Goal: Task Accomplishment & Management: Manage account settings

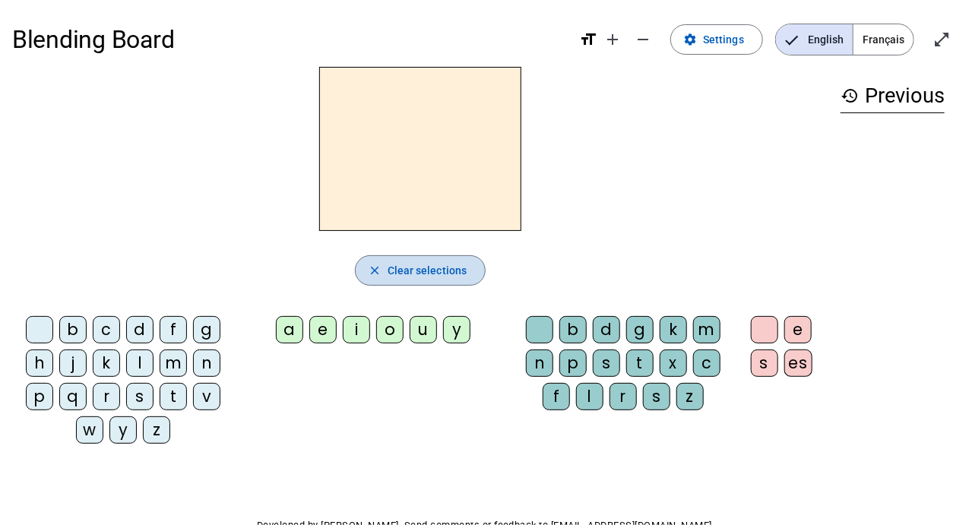
click at [434, 265] on span "Clear selections" at bounding box center [428, 270] width 80 height 18
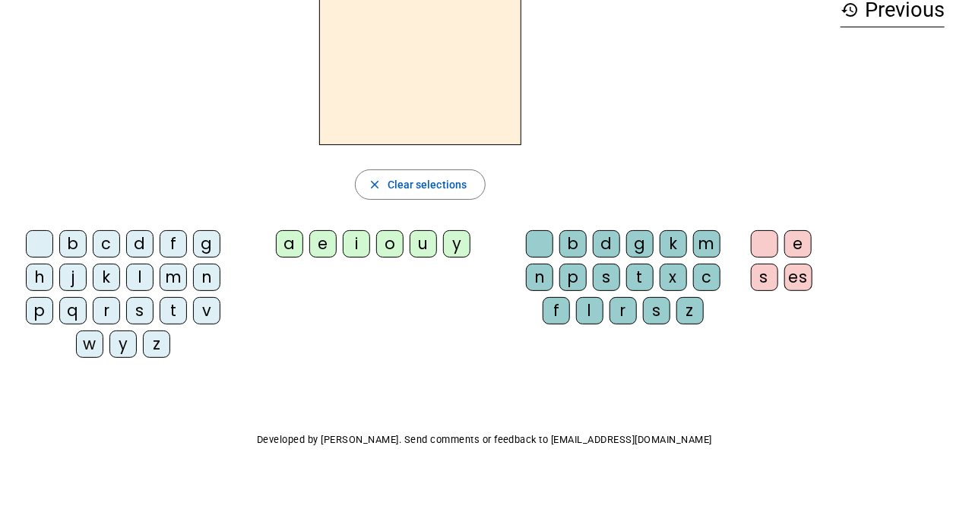
click at [141, 241] on div "d" at bounding box center [139, 243] width 27 height 27
click at [291, 237] on div "a" at bounding box center [289, 243] width 27 height 27
click at [605, 249] on div "d" at bounding box center [606, 243] width 27 height 27
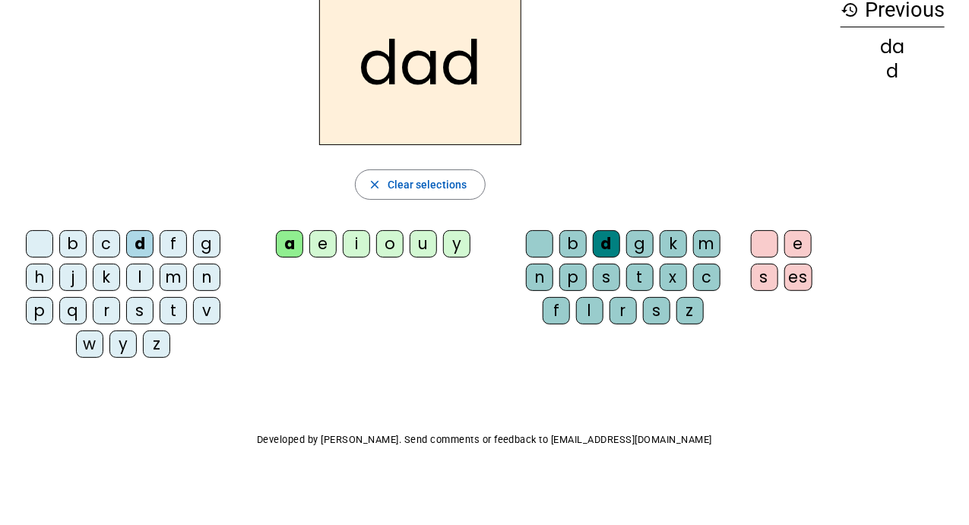
click at [801, 240] on div "e" at bounding box center [797, 243] width 27 height 27
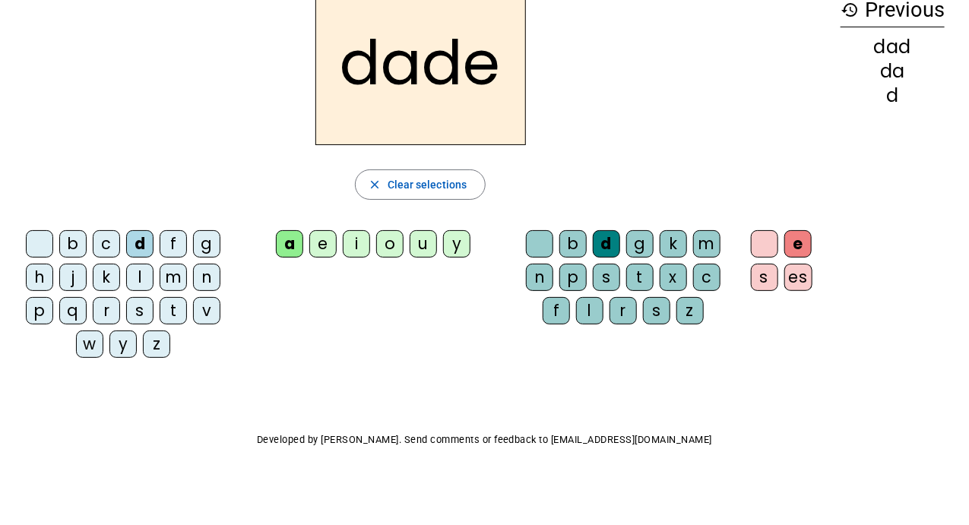
scroll to position [0, 0]
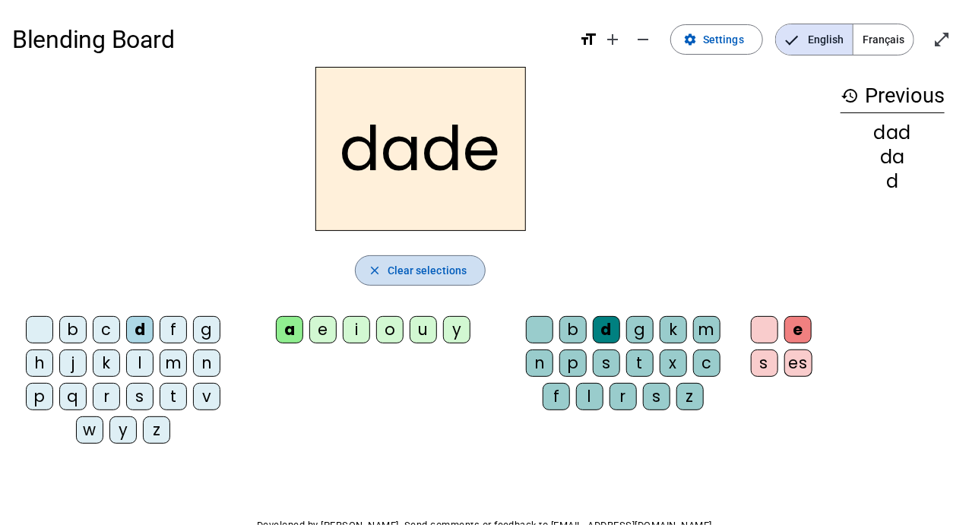
click at [428, 266] on span "Clear selections" at bounding box center [428, 270] width 80 height 18
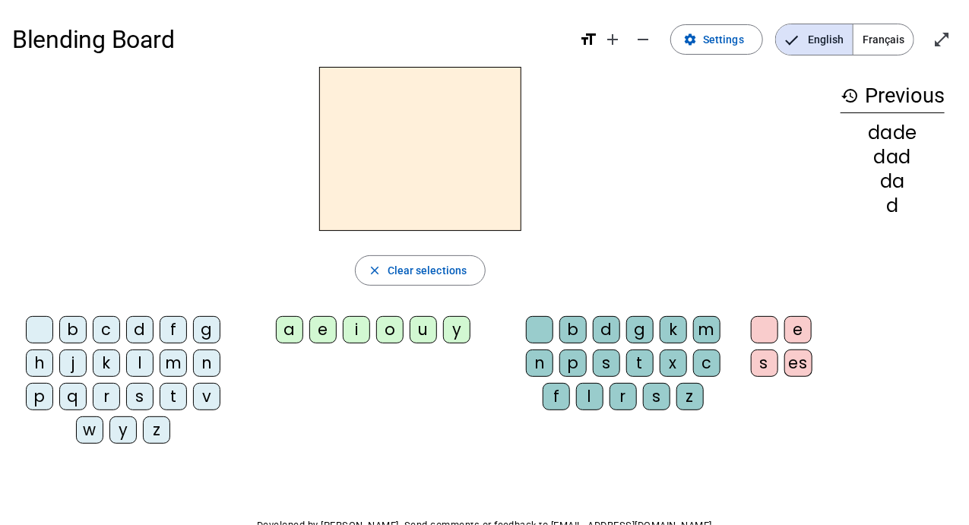
click at [129, 328] on div "d" at bounding box center [139, 329] width 27 height 27
click at [312, 328] on div "e" at bounding box center [322, 329] width 27 height 27
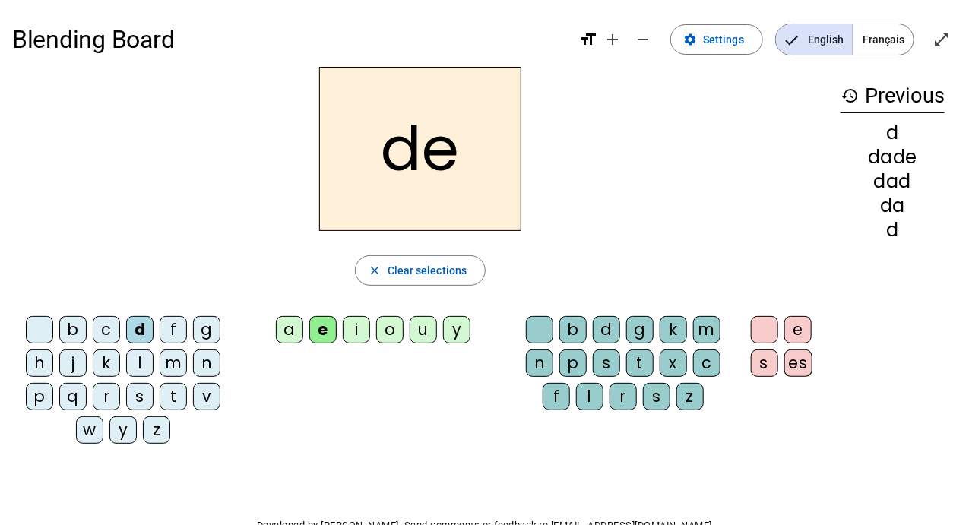
click at [581, 330] on div "b" at bounding box center [572, 329] width 27 height 27
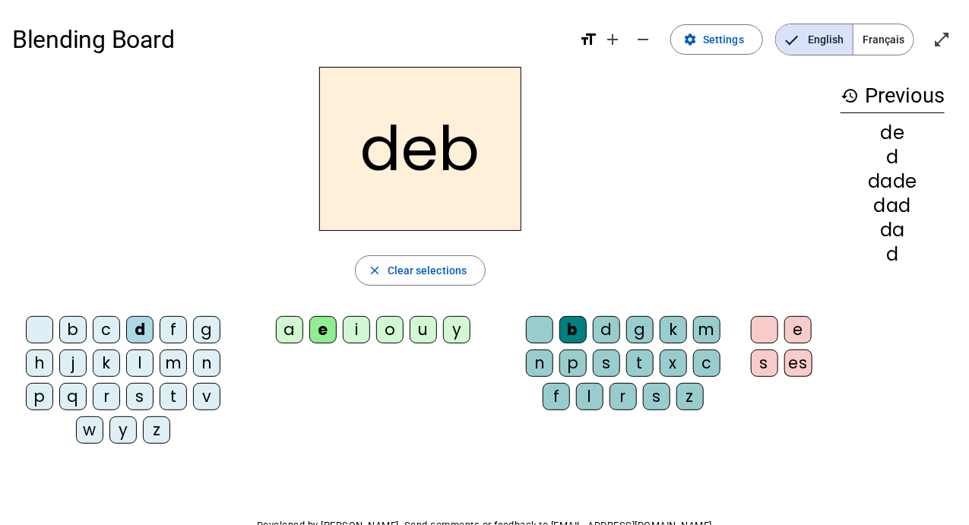
click at [296, 325] on div "a" at bounding box center [289, 329] width 27 height 27
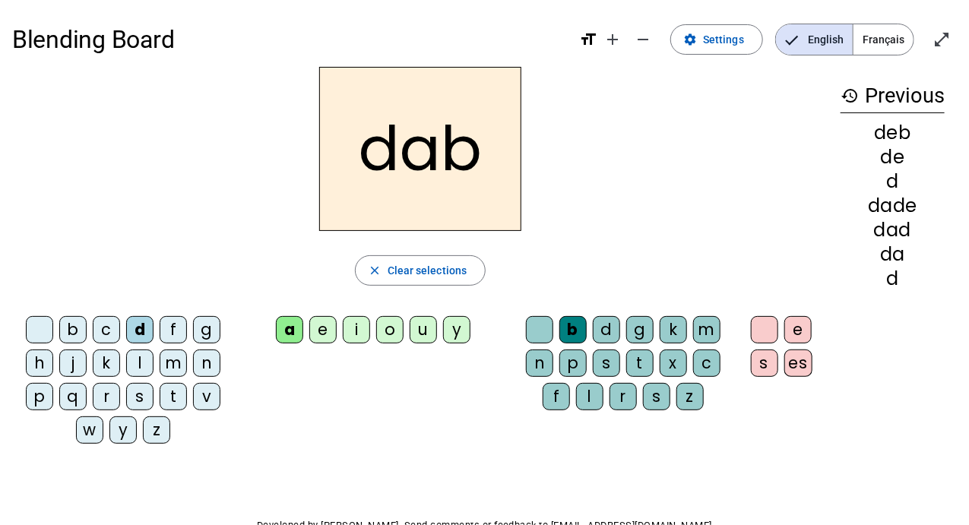
click at [364, 334] on div "i" at bounding box center [356, 329] width 27 height 27
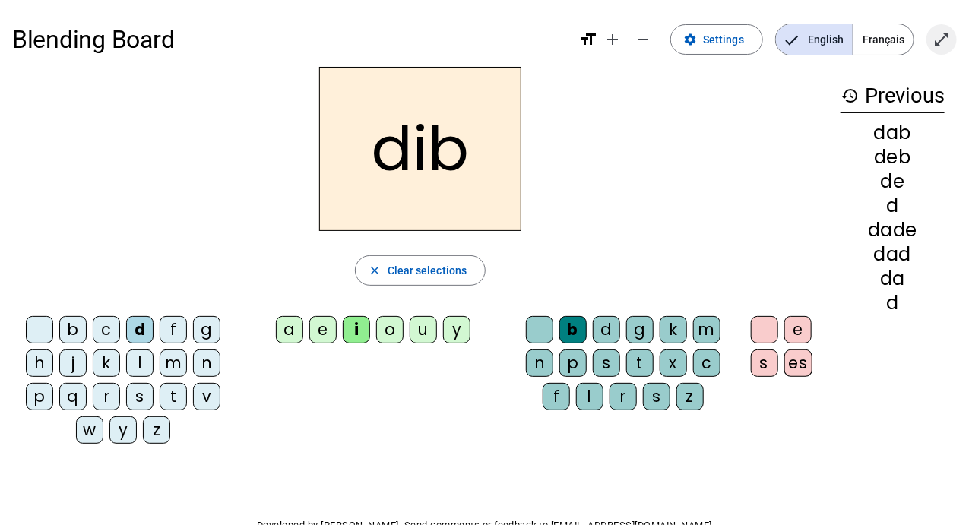
click at [936, 40] on mat-icon "open_in_full" at bounding box center [942, 39] width 18 height 18
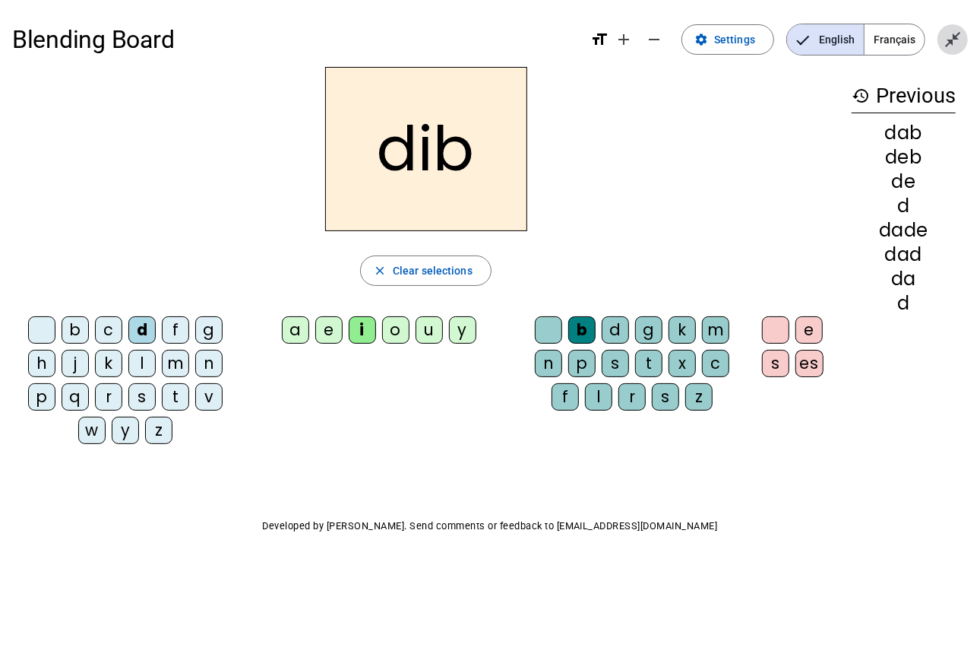
click at [958, 39] on mat-icon "close_fullscreen" at bounding box center [953, 39] width 18 height 18
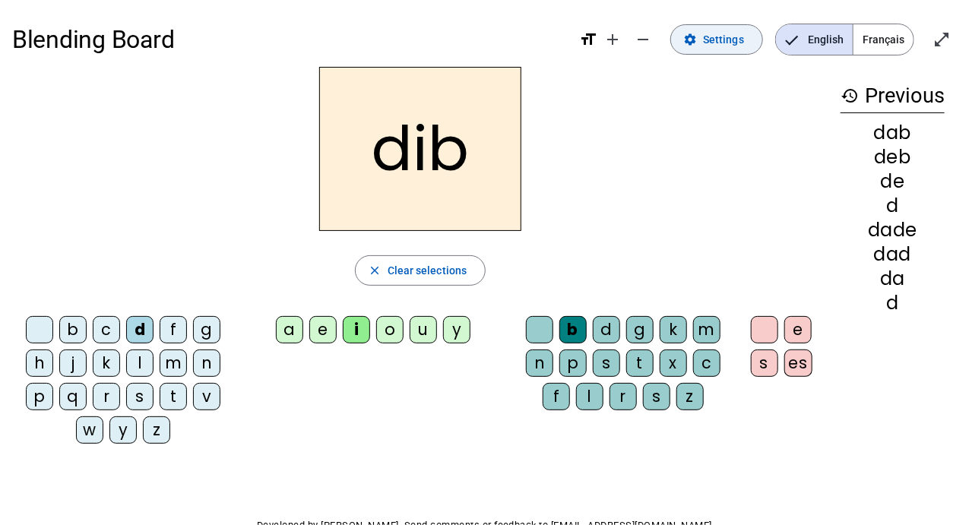
click at [719, 30] on span "Settings" at bounding box center [723, 39] width 41 height 18
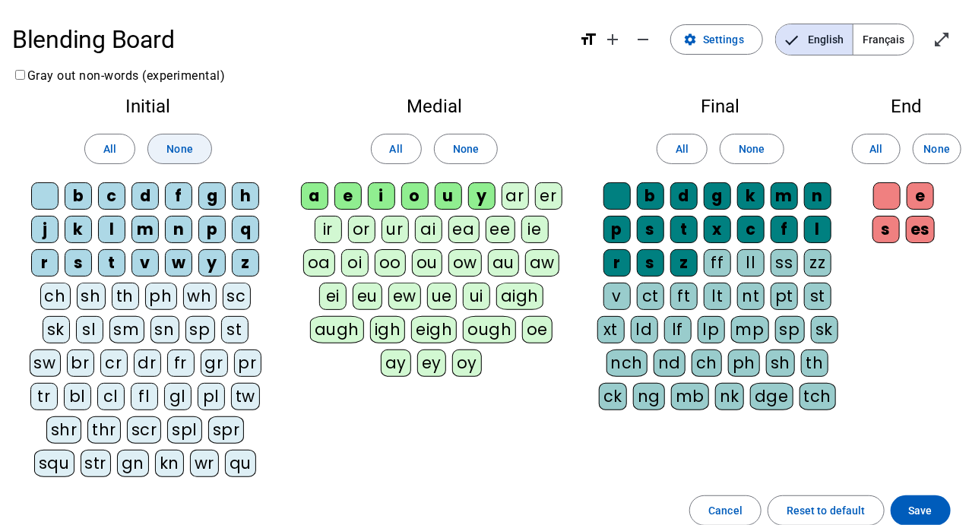
click at [187, 151] on span "None" at bounding box center [179, 149] width 26 height 18
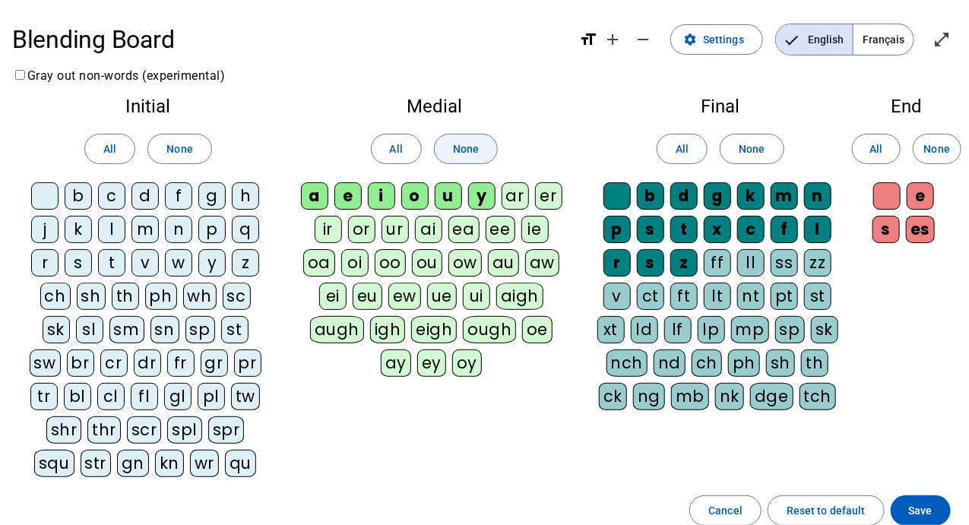
click at [465, 152] on span "None" at bounding box center [466, 149] width 26 height 18
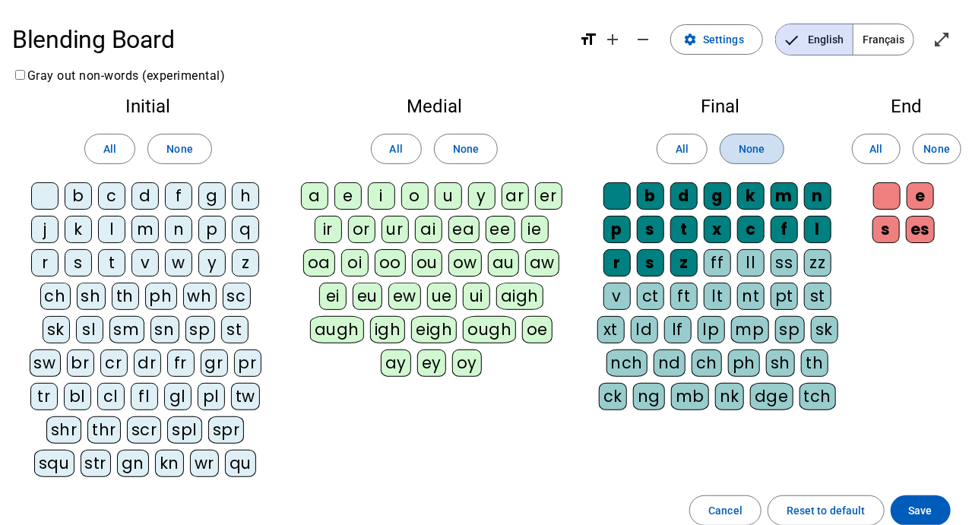
click at [756, 144] on span "None" at bounding box center [752, 149] width 26 height 18
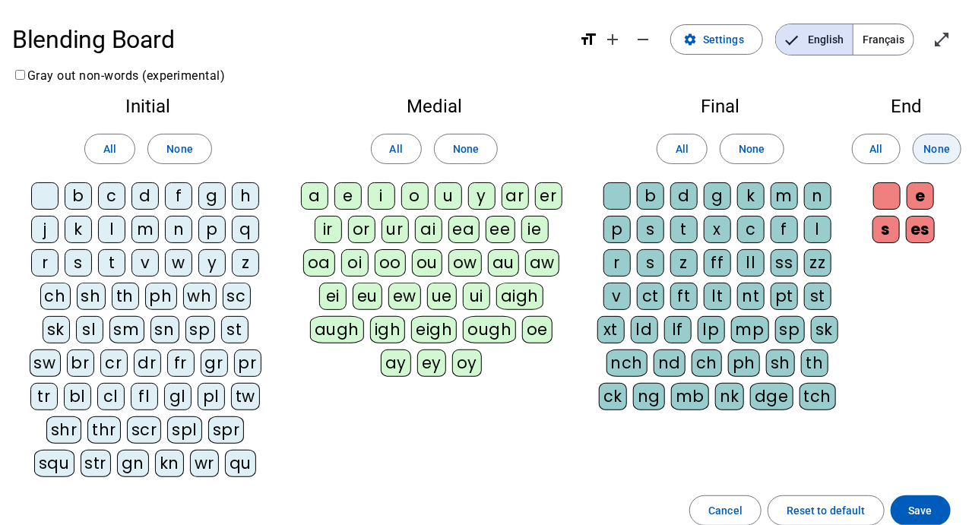
click at [946, 152] on span "None" at bounding box center [937, 149] width 26 height 18
click at [142, 195] on div "d" at bounding box center [144, 195] width 27 height 27
click at [113, 262] on div "t" at bounding box center [111, 262] width 27 height 27
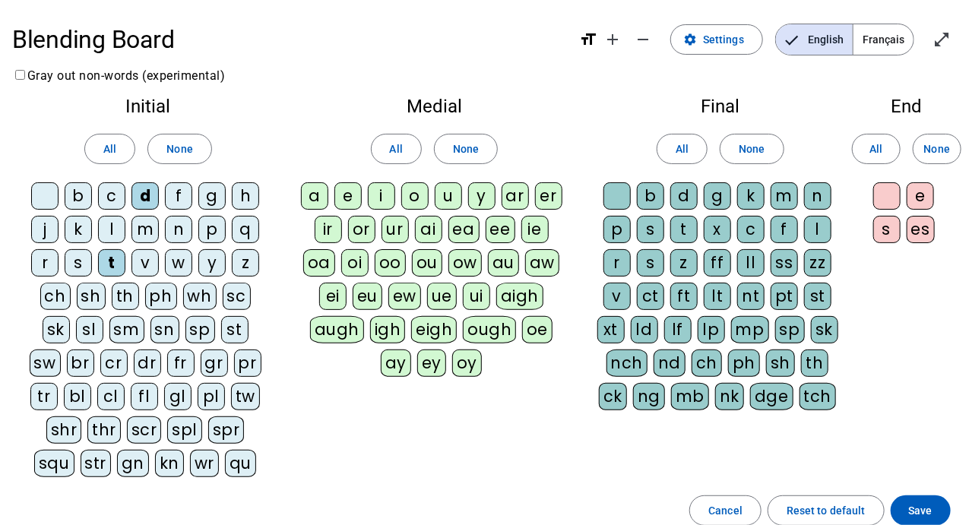
click at [315, 196] on div "a" at bounding box center [314, 195] width 27 height 27
click at [349, 195] on div "e" at bounding box center [347, 195] width 27 height 27
click at [448, 192] on div "u" at bounding box center [448, 195] width 27 height 27
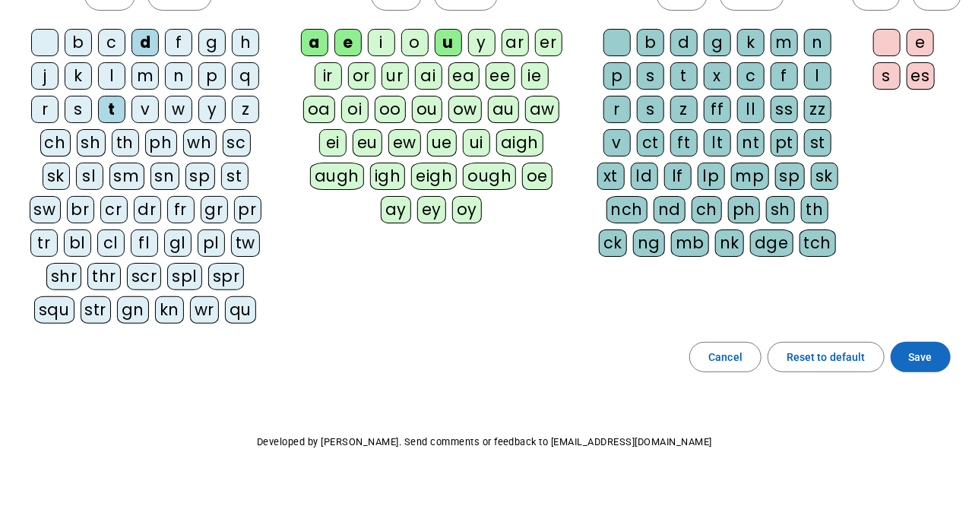
click at [931, 348] on span "Save" at bounding box center [921, 357] width 24 height 18
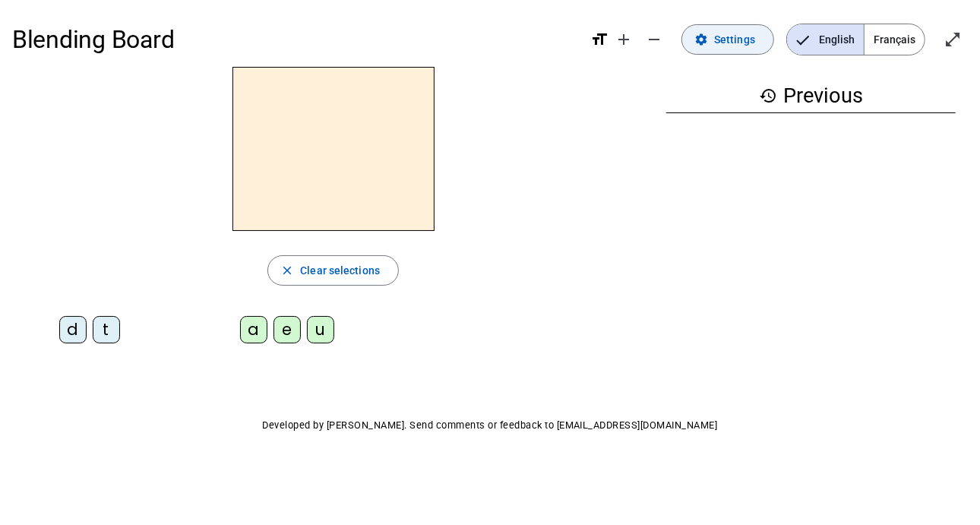
drag, startPoint x: 725, startPoint y: 40, endPoint x: 758, endPoint y: 27, distance: 35.6
click at [758, 27] on button "settings Settings" at bounding box center [728, 39] width 93 height 30
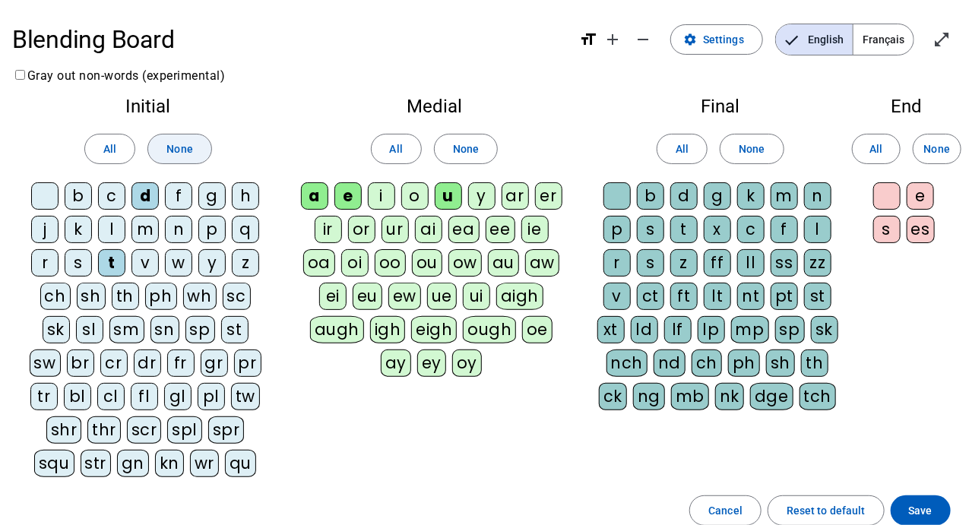
click at [192, 154] on span "None" at bounding box center [179, 149] width 26 height 18
click at [472, 152] on span "None" at bounding box center [466, 149] width 26 height 18
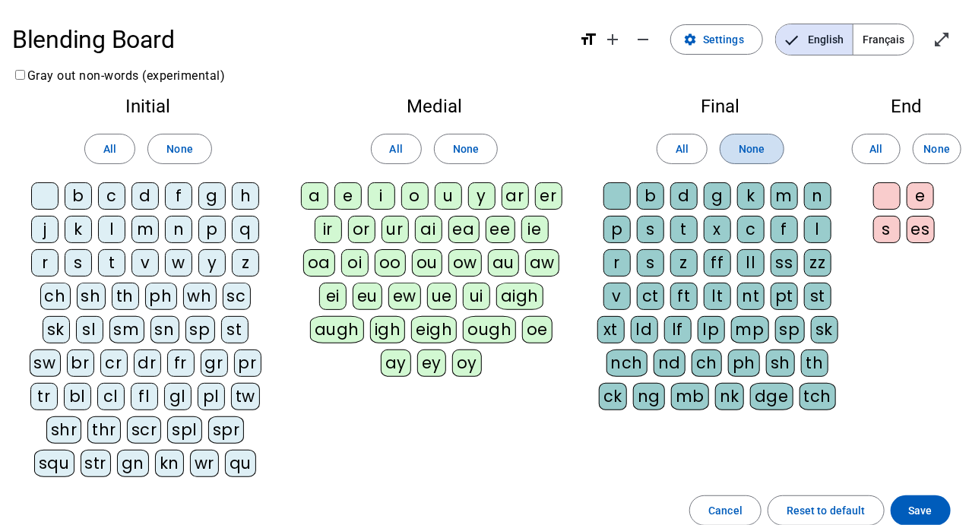
click at [769, 147] on span at bounding box center [751, 149] width 62 height 36
